Goal: Transaction & Acquisition: Purchase product/service

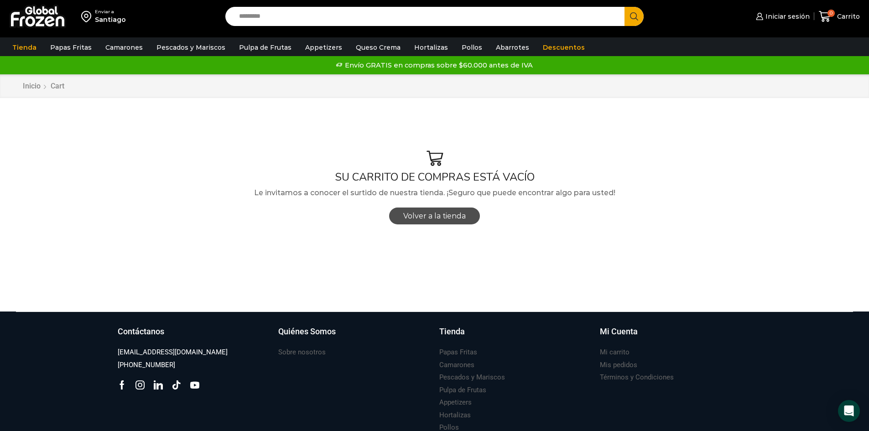
click at [465, 218] on span "Volver a la tienda" at bounding box center [434, 216] width 62 height 9
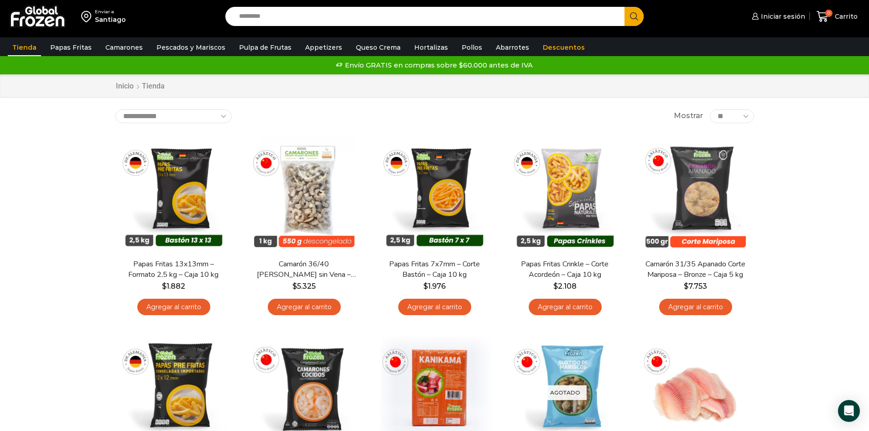
click at [421, 26] on input "Search input" at bounding box center [427, 16] width 386 height 19
type input "*******"
click at [798, 11] on link "Iniciar sesión" at bounding box center [777, 16] width 56 height 18
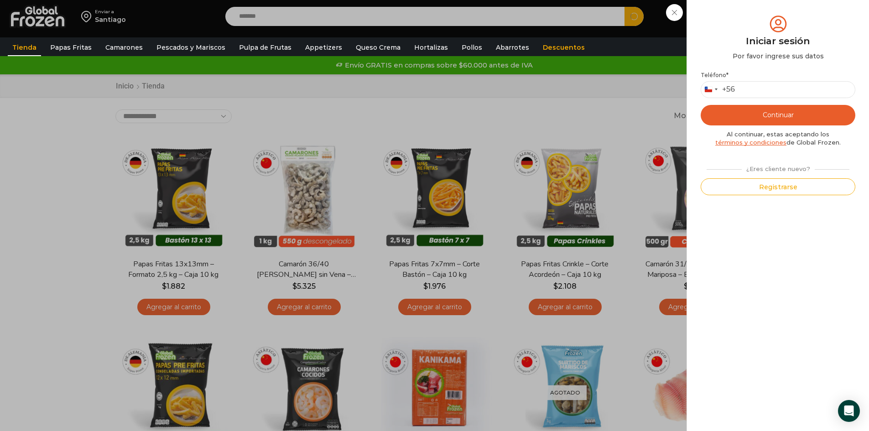
click at [804, 99] on div "Teléfono * Chile +56 +56 Argentina +54 Chile +56 Continuar Al continuar, estas …" at bounding box center [778, 134] width 155 height 124
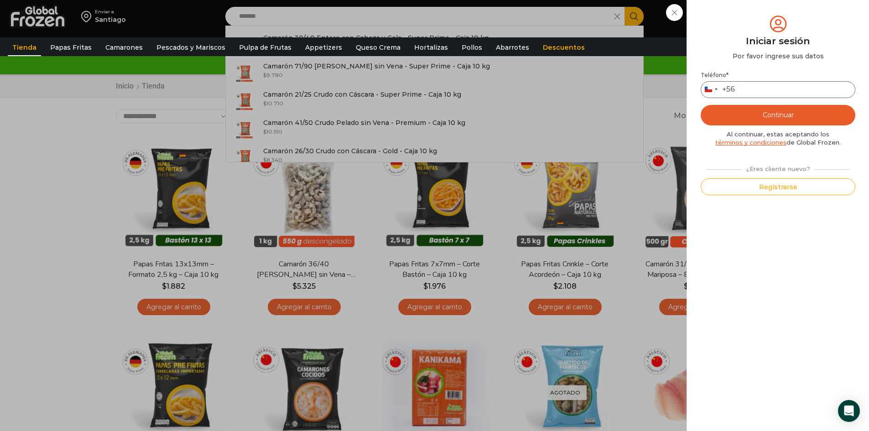
click at [799, 91] on input "Teléfono *" at bounding box center [778, 89] width 155 height 17
type input "*********"
click at [786, 122] on button "Continuar" at bounding box center [778, 115] width 155 height 21
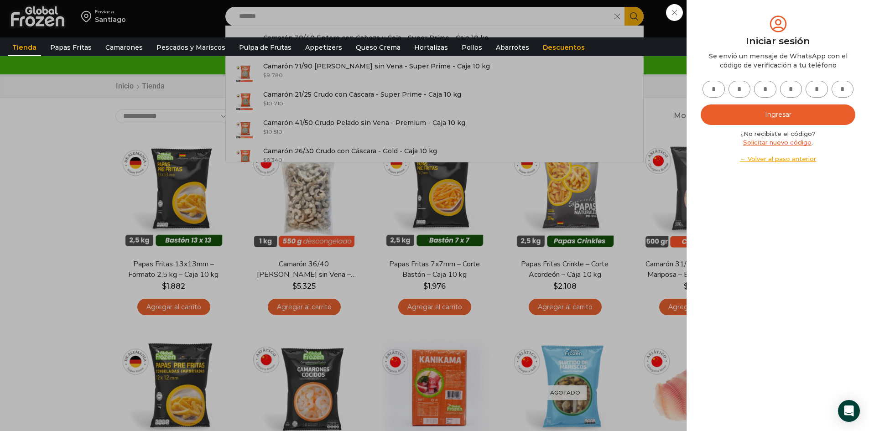
click at [710, 87] on input "text" at bounding box center [714, 89] width 22 height 17
type input "*"
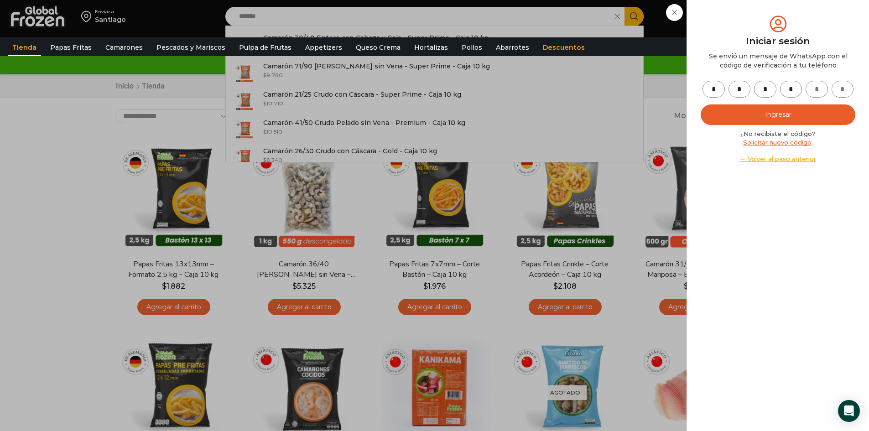
type input "*"
click at [828, 112] on button "Ingresar" at bounding box center [778, 114] width 155 height 21
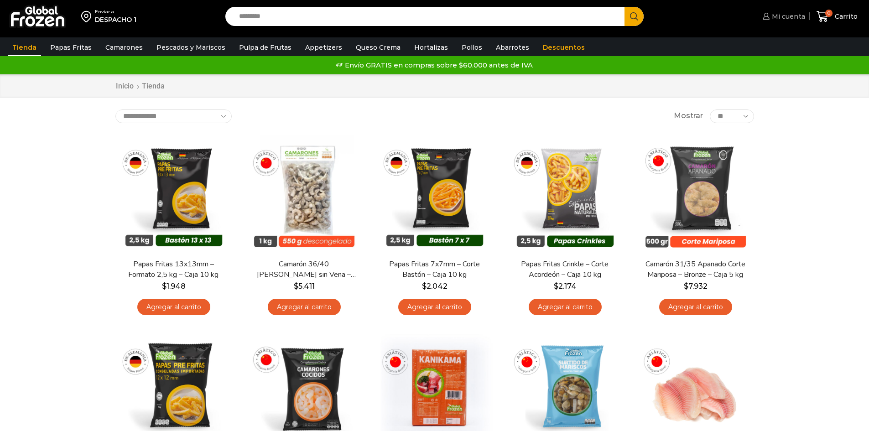
click at [802, 14] on span "Mi cuenta" at bounding box center [788, 16] width 36 height 9
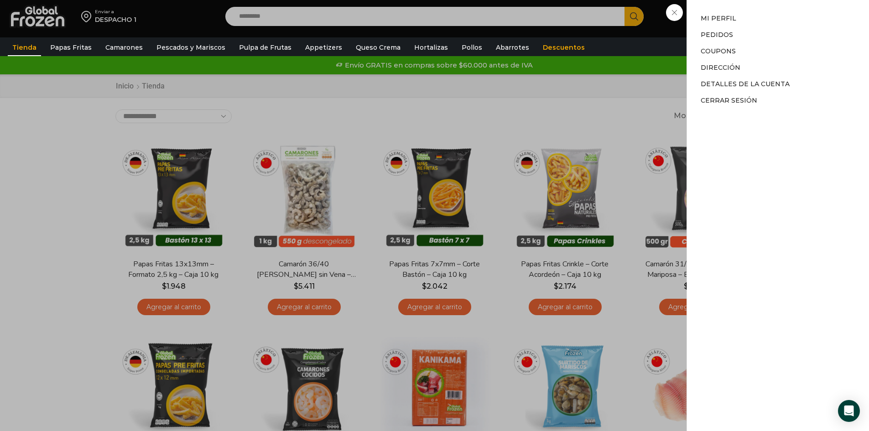
click at [723, 40] on li "Pedidos" at bounding box center [778, 34] width 155 height 16
click at [736, 30] on li "Pedidos" at bounding box center [778, 34] width 155 height 16
click at [720, 36] on link "Pedidos" at bounding box center [717, 35] width 32 height 8
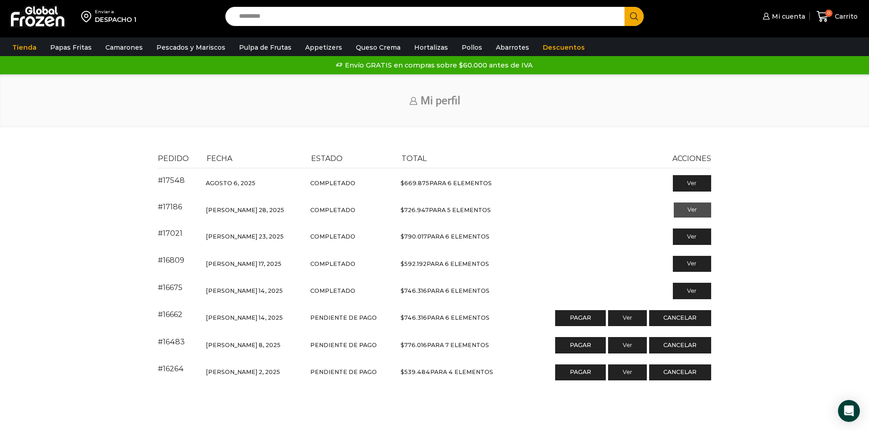
click at [701, 208] on link "Ver" at bounding box center [693, 211] width 38 height 16
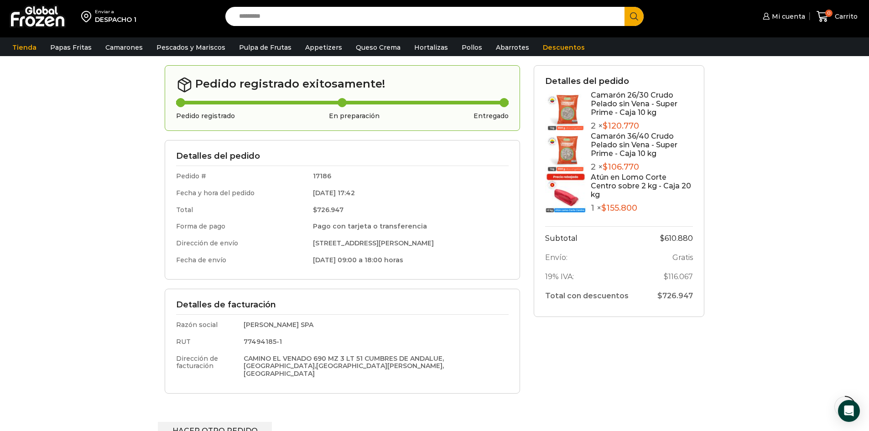
scroll to position [137, 0]
click at [219, 424] on link "Hacer otro pedido" at bounding box center [215, 430] width 115 height 17
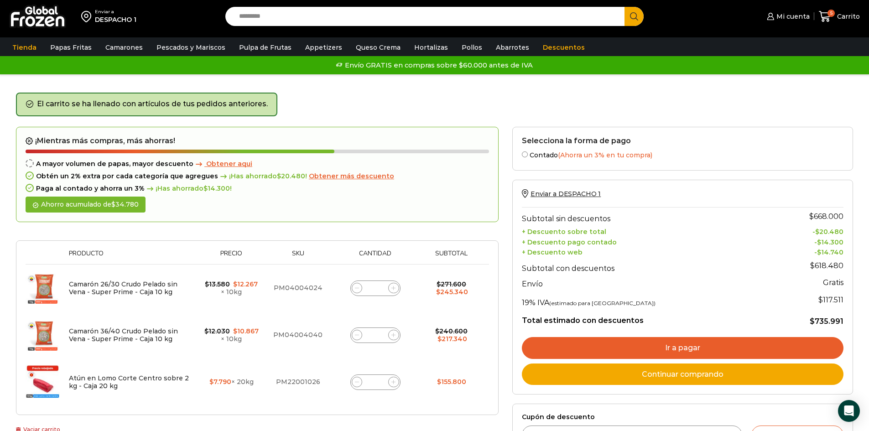
click at [394, 291] on span at bounding box center [393, 288] width 11 height 11
type input "*"
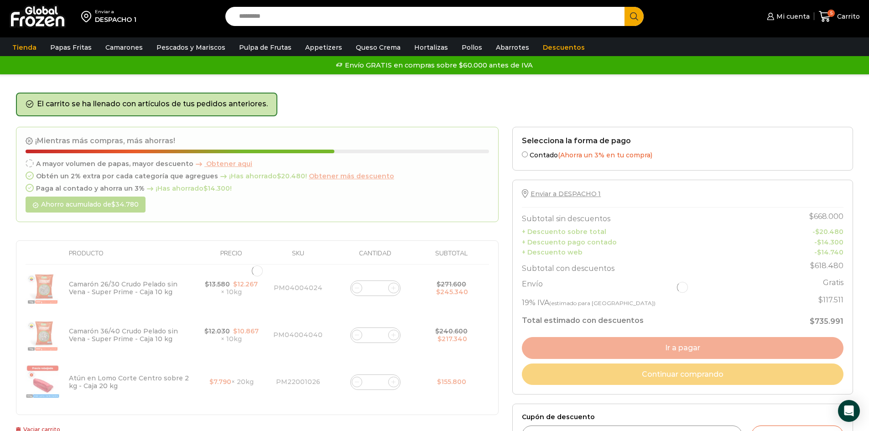
click at [395, 339] on div at bounding box center [257, 271] width 483 height 289
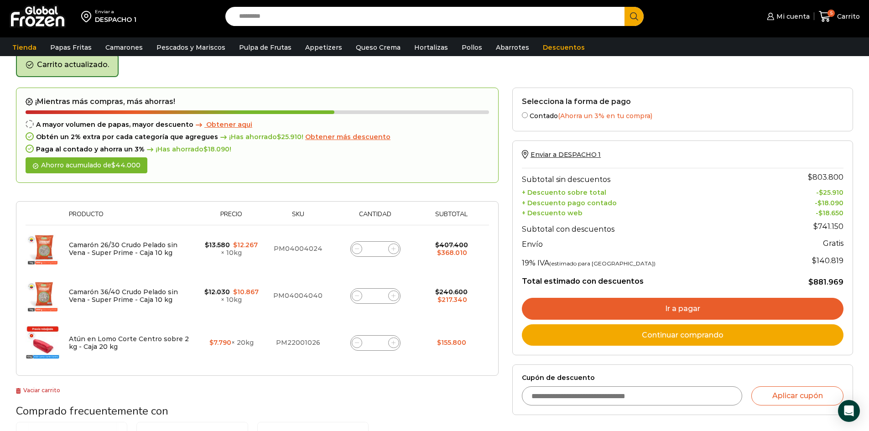
scroll to position [47, 0]
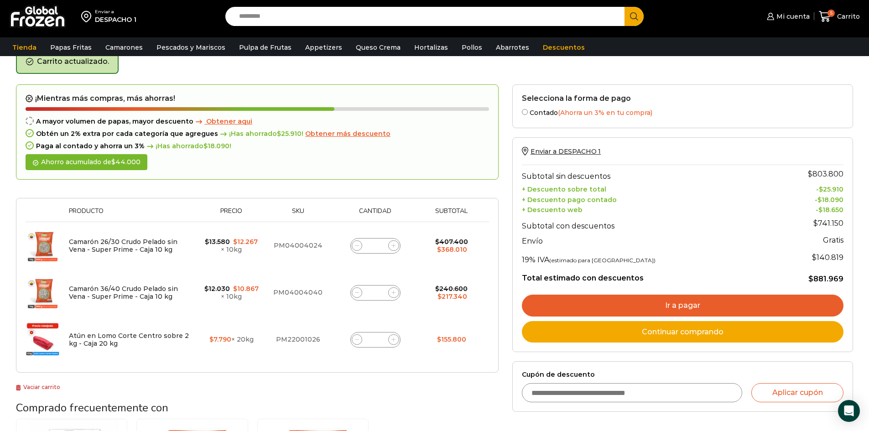
click at [385, 292] on div "Camarón 36/40 Crudo Pelado sin Vena - Super Prime - Caja 10 kg cantidad *" at bounding box center [375, 293] width 50 height 16
click at [387, 292] on div "Camarón 36/40 Crudo Pelado sin Vena - Super Prime - Caja 10 kg cantidad *" at bounding box center [375, 293] width 50 height 16
click at [399, 295] on div "Camarón 36/40 Crudo Pelado sin Vena - Super Prime - Caja 10 kg cantidad *" at bounding box center [375, 293] width 50 height 16
click at [397, 295] on span at bounding box center [393, 292] width 11 height 11
click at [393, 295] on icon at bounding box center [393, 293] width 4 height 4
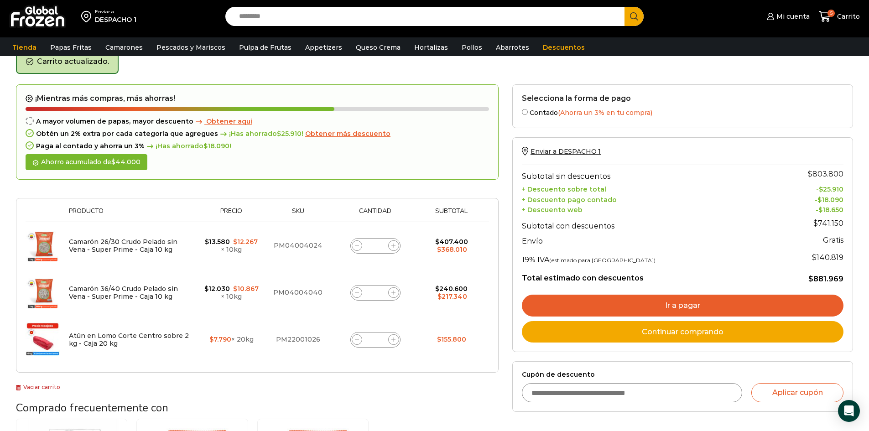
type input "*"
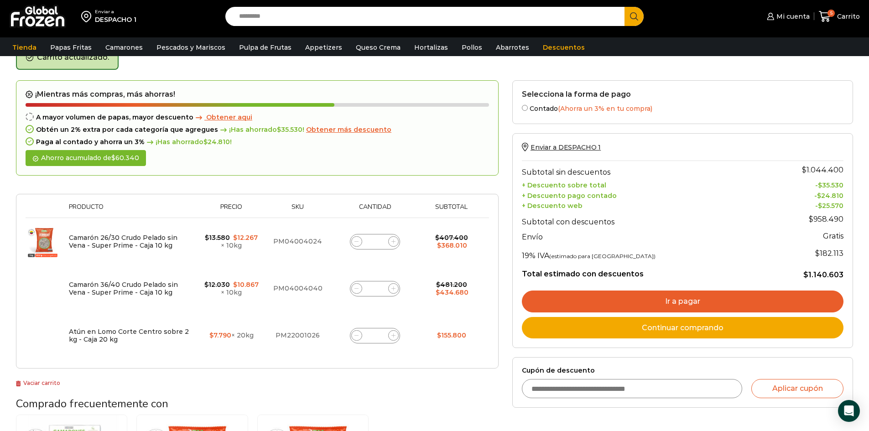
scroll to position [52, 0]
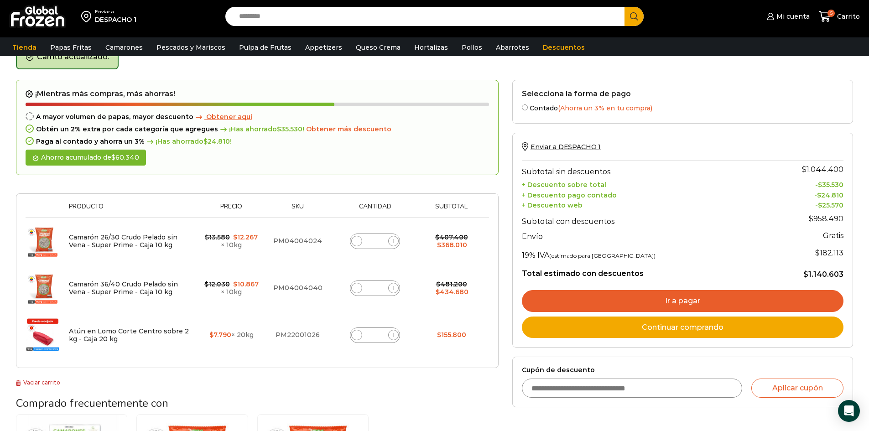
click at [358, 292] on span at bounding box center [356, 288] width 11 height 11
type input "*"
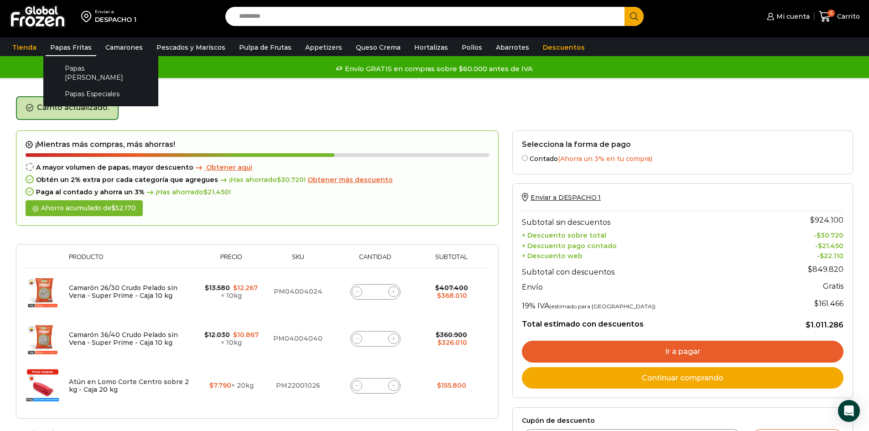
scroll to position [0, 0]
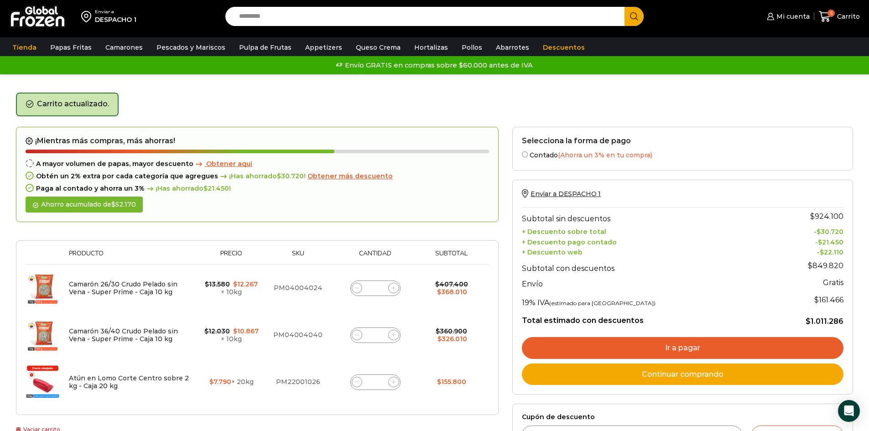
click at [378, 21] on input "Search input" at bounding box center [427, 16] width 386 height 19
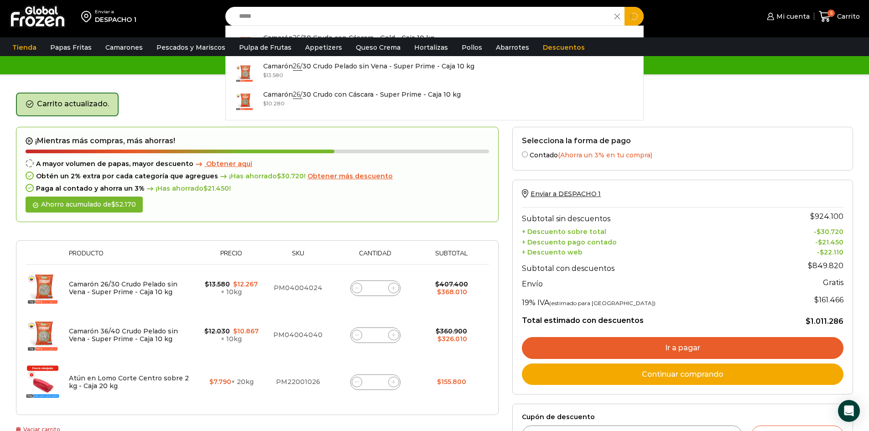
type input "*****"
click at [625, 7] on button "Search" at bounding box center [634, 16] width 19 height 19
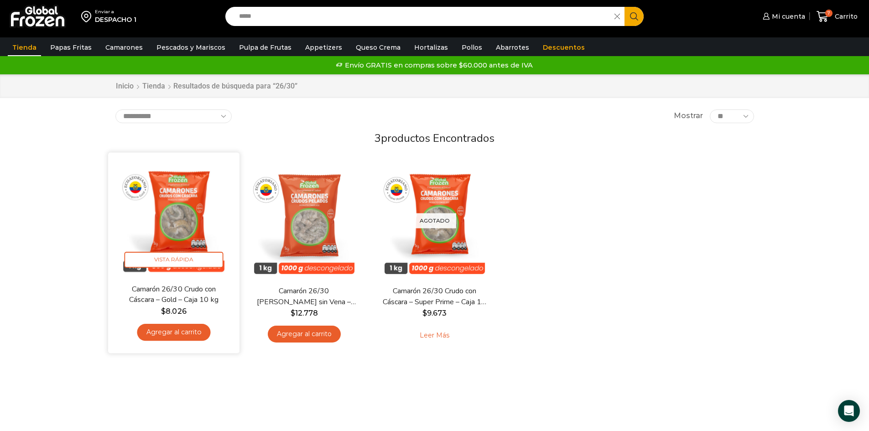
click at [185, 290] on link "Camarón 26/30 Crudo con Cáscara – Gold – Caja 10 kg" at bounding box center [173, 294] width 106 height 21
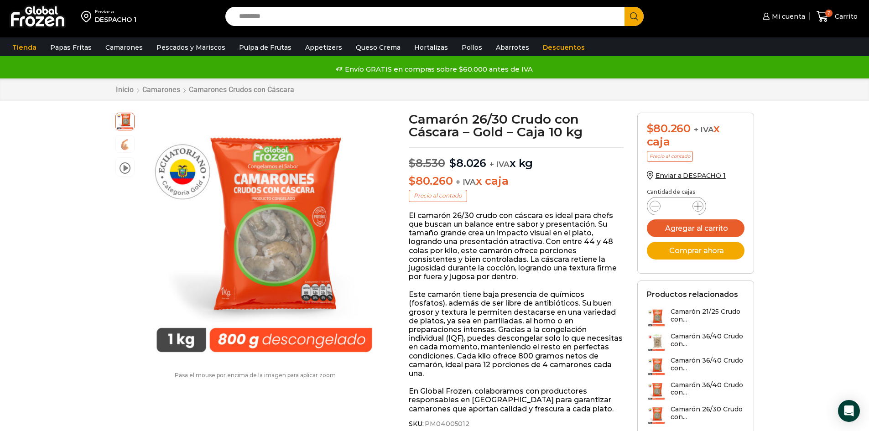
click at [697, 203] on icon at bounding box center [697, 206] width 7 height 7
type input "*"
click at [717, 227] on button "Agregar al carrito" at bounding box center [696, 228] width 98 height 18
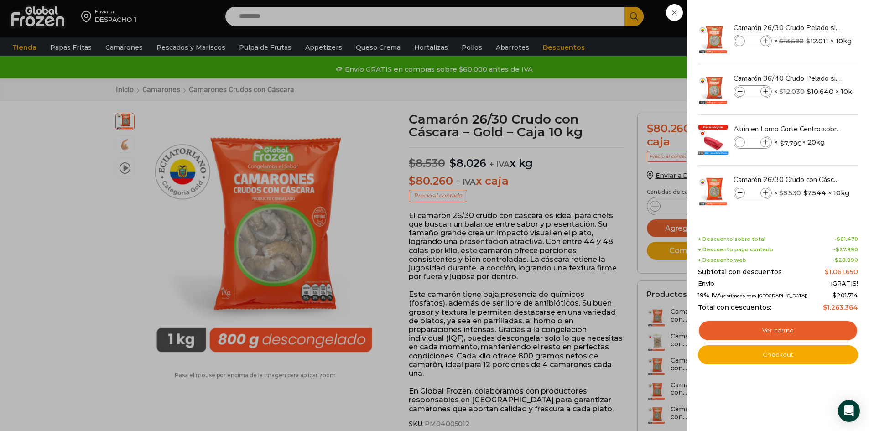
click at [814, 17] on div "10 Carrito 10 10 Shopping Cart *" at bounding box center [837, 16] width 46 height 21
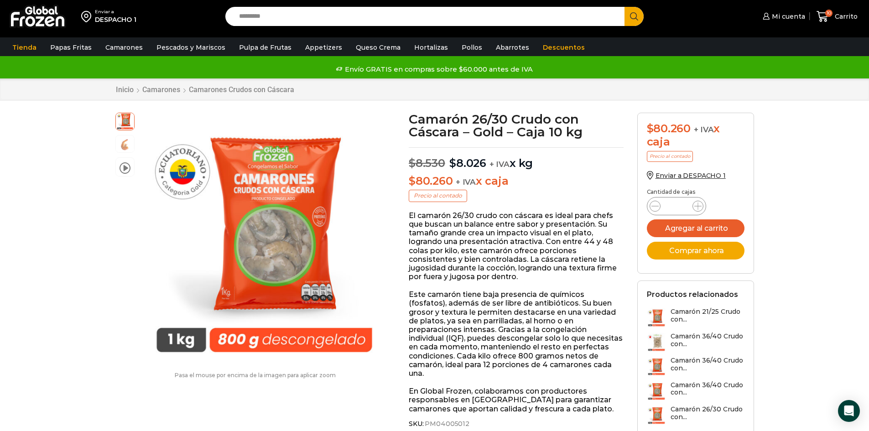
click at [296, 24] on input "Search input" at bounding box center [427, 16] width 386 height 19
type input "*****"
click at [625, 7] on button "Search" at bounding box center [634, 16] width 19 height 19
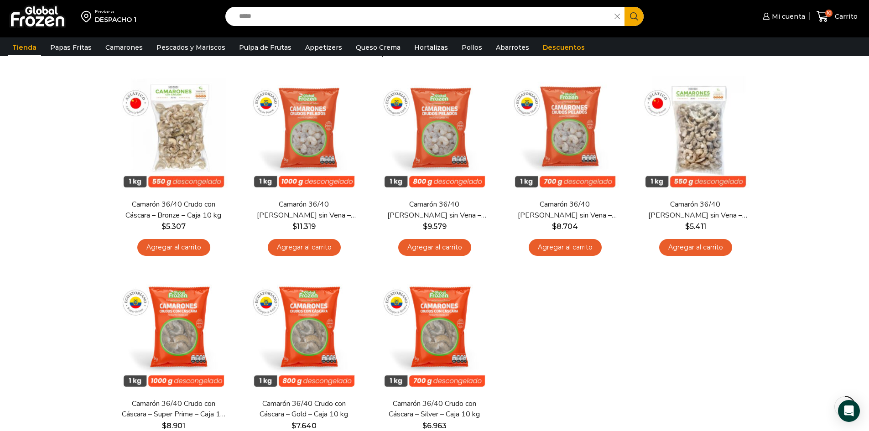
scroll to position [137, 0]
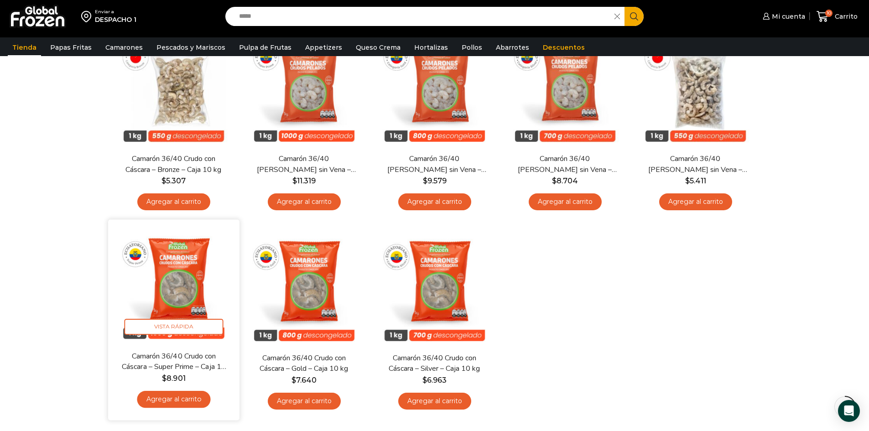
click at [169, 400] on link "Agregar al carrito" at bounding box center [173, 399] width 73 height 17
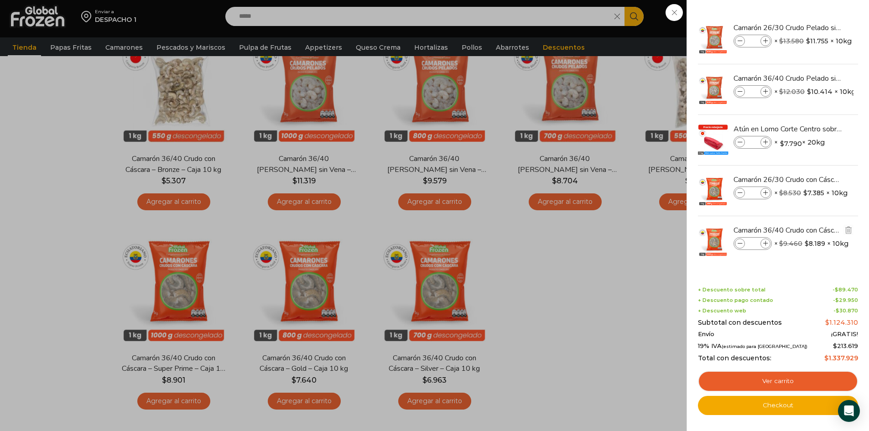
click at [765, 244] on icon at bounding box center [765, 243] width 5 height 5
click at [765, 245] on icon at bounding box center [765, 243] width 5 height 5
type input "*"
click at [850, 79] on img "Eliminar Camarón 36/40 Crudo Pelado sin Vena - Super Prime - Caja 10 kg del car…" at bounding box center [848, 78] width 8 height 8
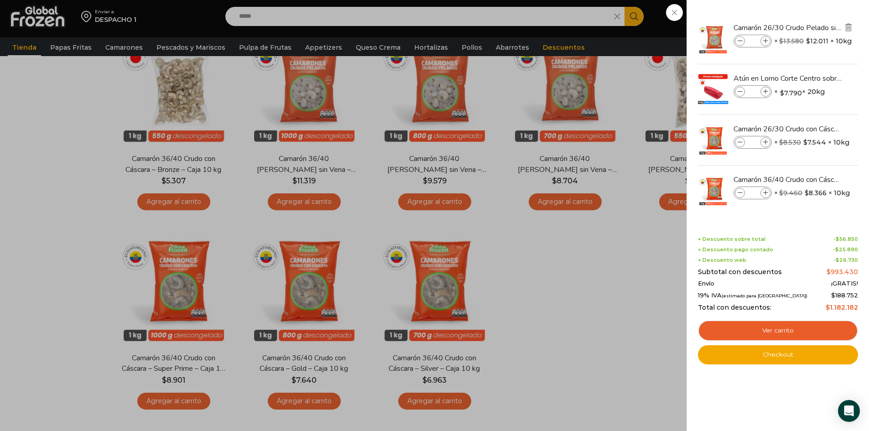
click at [850, 29] on img "Eliminar Camarón 26/30 Crudo Pelado sin Vena - Super Prime - Caja 10 kg del car…" at bounding box center [848, 27] width 8 height 8
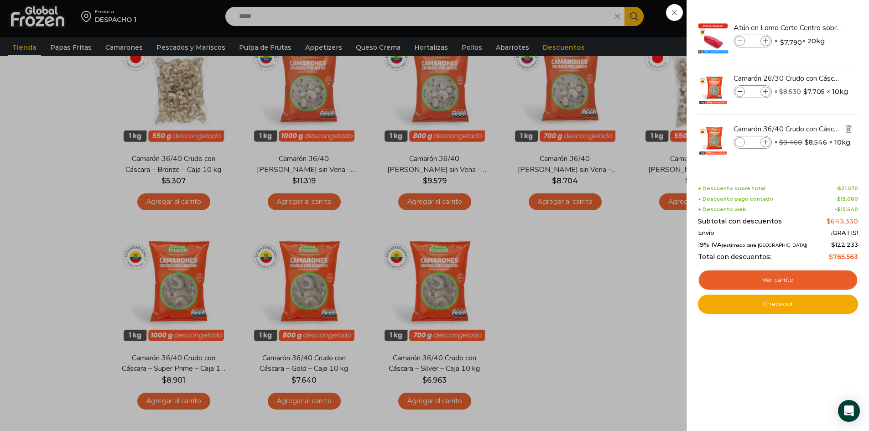
click at [847, 131] on img "Eliminar Camarón 36/40 Crudo con Cáscara - Super Prime - Caja 10 kg del carrito" at bounding box center [848, 129] width 8 height 8
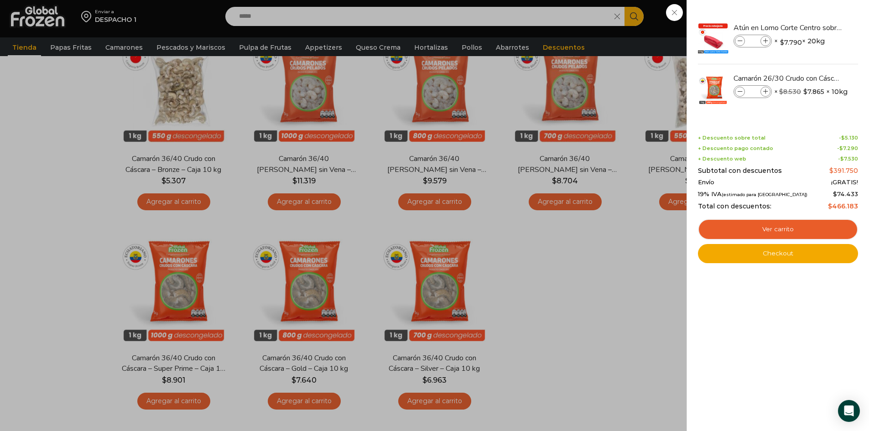
click at [814, 27] on div "4 [GEOGRAPHIC_DATA] 4 4 Shopping Cart *" at bounding box center [837, 16] width 46 height 21
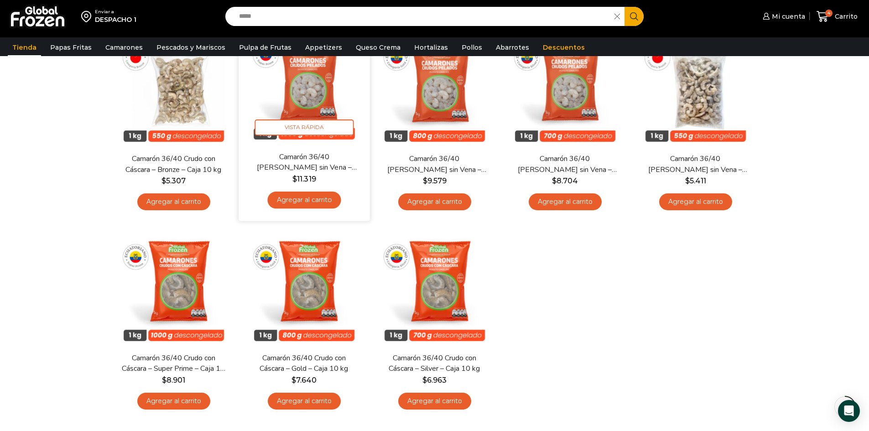
click at [308, 203] on link "Agregar al carrito" at bounding box center [303, 200] width 73 height 17
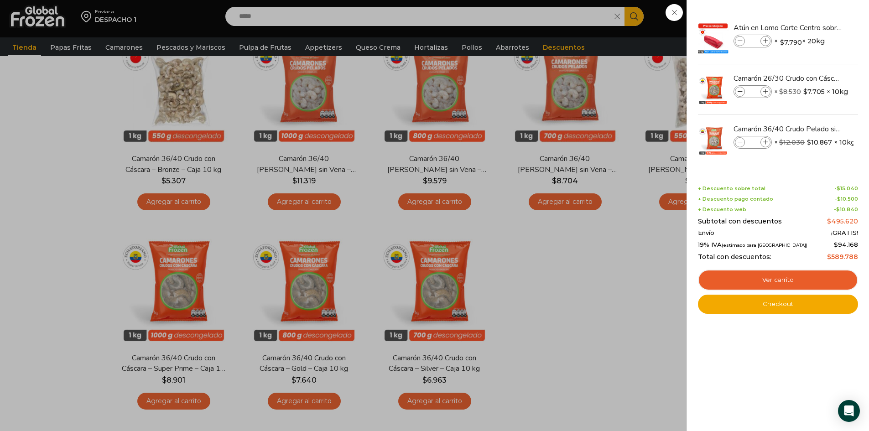
click at [814, 27] on div "5 [GEOGRAPHIC_DATA] 5 5 Shopping Cart" at bounding box center [837, 16] width 46 height 21
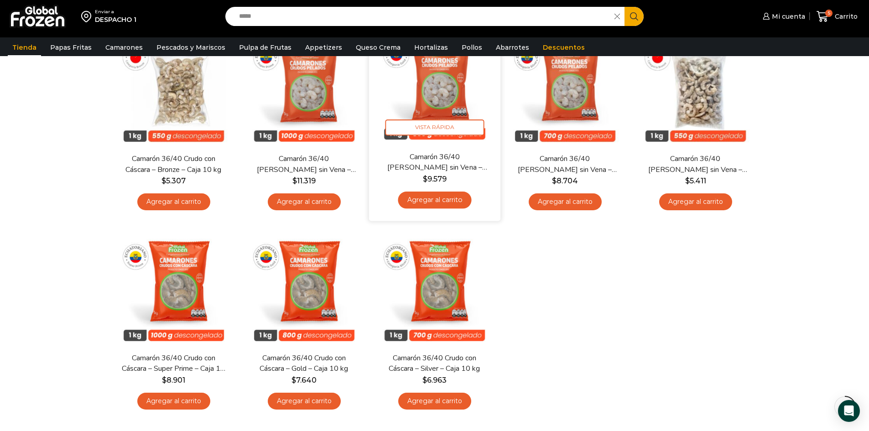
click at [432, 200] on link "Agregar al carrito" at bounding box center [434, 200] width 73 height 17
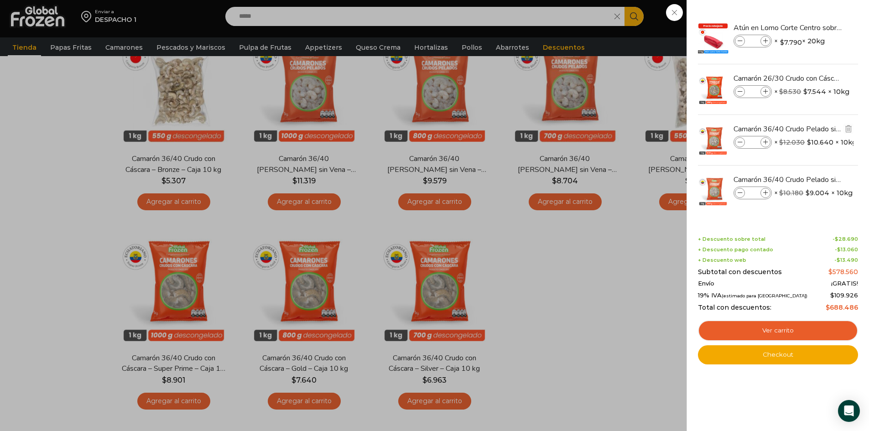
click at [767, 141] on icon at bounding box center [765, 142] width 5 height 5
click at [770, 141] on span at bounding box center [765, 142] width 10 height 10
type input "*"
click at [850, 180] on img "Eliminar Camarón 36/40 Crudo Pelado sin Vena - Gold - Caja 10 kg del carrito" at bounding box center [848, 179] width 8 height 8
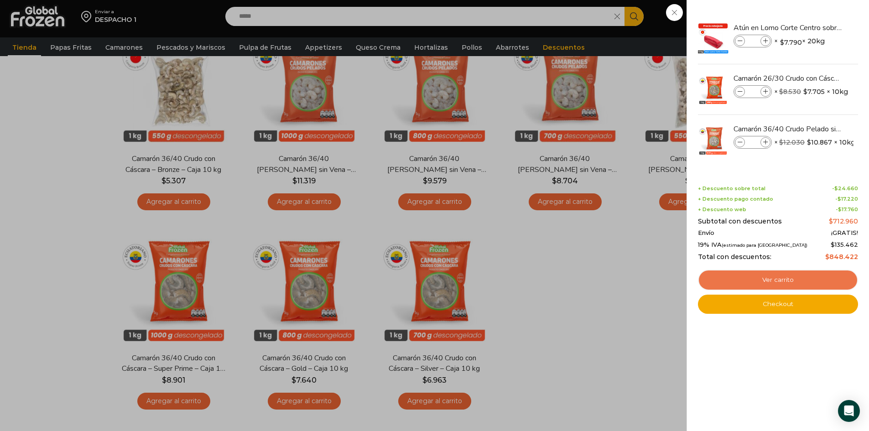
click at [797, 281] on link "Ver carrito" at bounding box center [778, 280] width 160 height 21
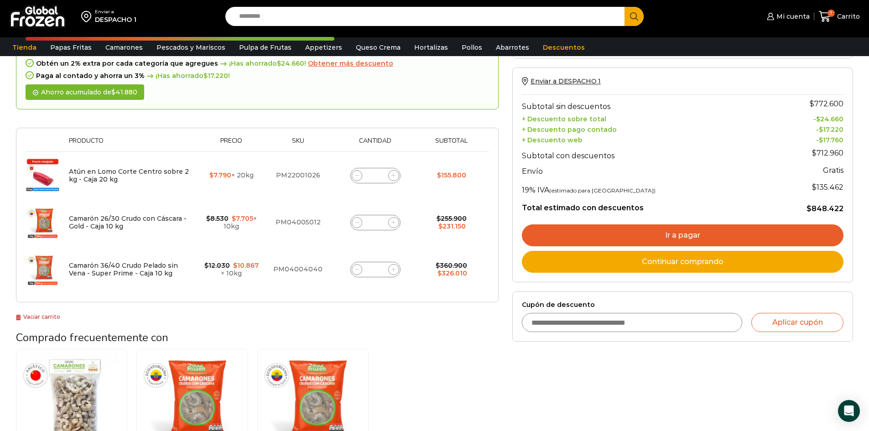
scroll to position [91, 0]
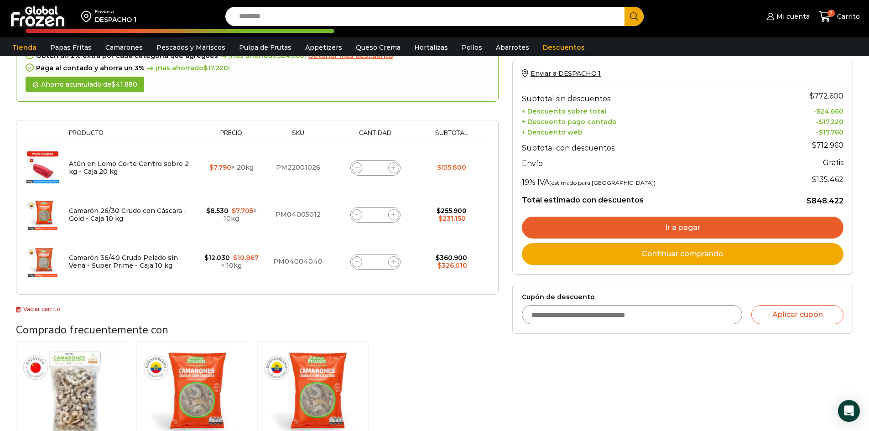
click at [657, 225] on link "Ir a pagar" at bounding box center [683, 228] width 322 height 22
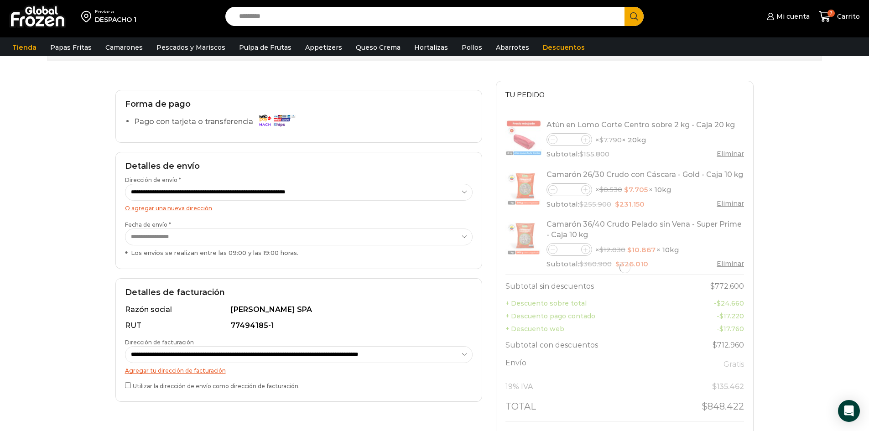
scroll to position [91, 0]
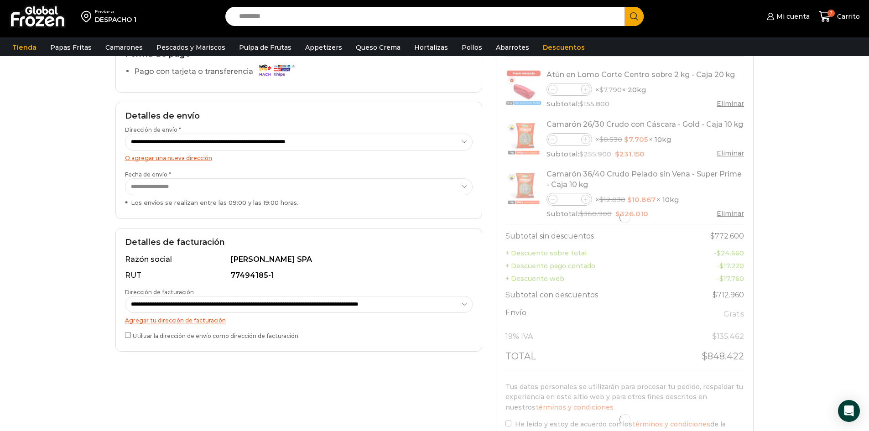
click at [147, 338] on label "Utilizar la dirección de envío como dirección de facturación." at bounding box center [299, 335] width 348 height 10
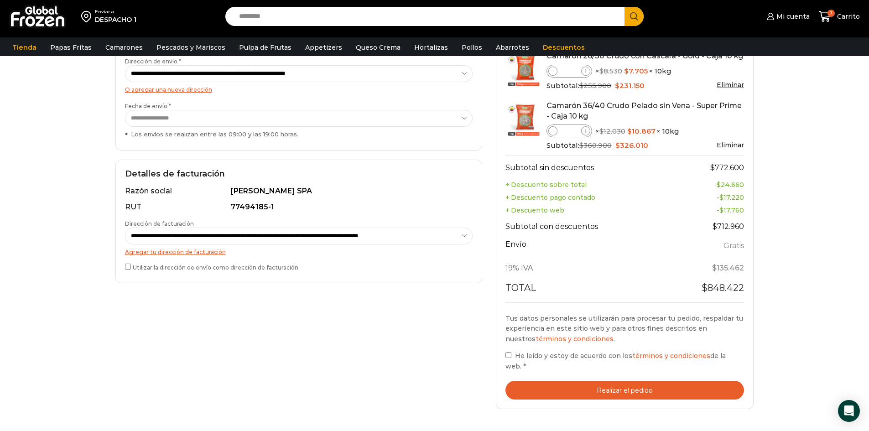
scroll to position [182, 0]
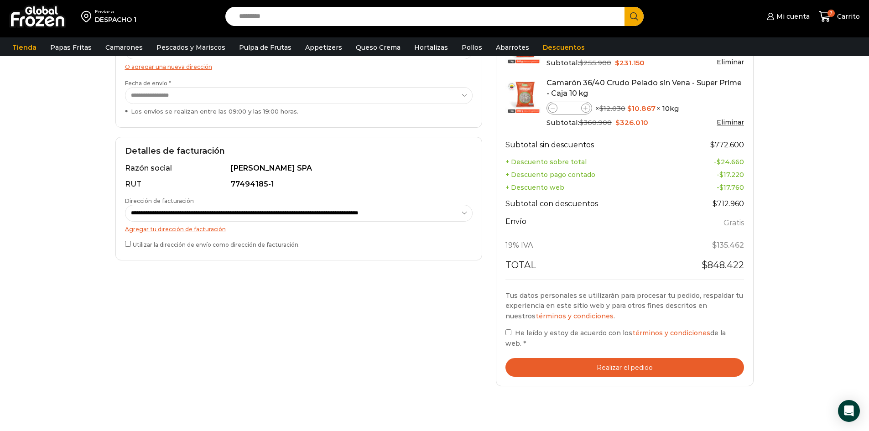
click at [520, 333] on span "He leído y estoy de acuerdo con los términos y condiciones de la web." at bounding box center [615, 338] width 220 height 18
click at [558, 358] on button "Realizar el pedido" at bounding box center [624, 367] width 239 height 19
